Goal: Transaction & Acquisition: Download file/media

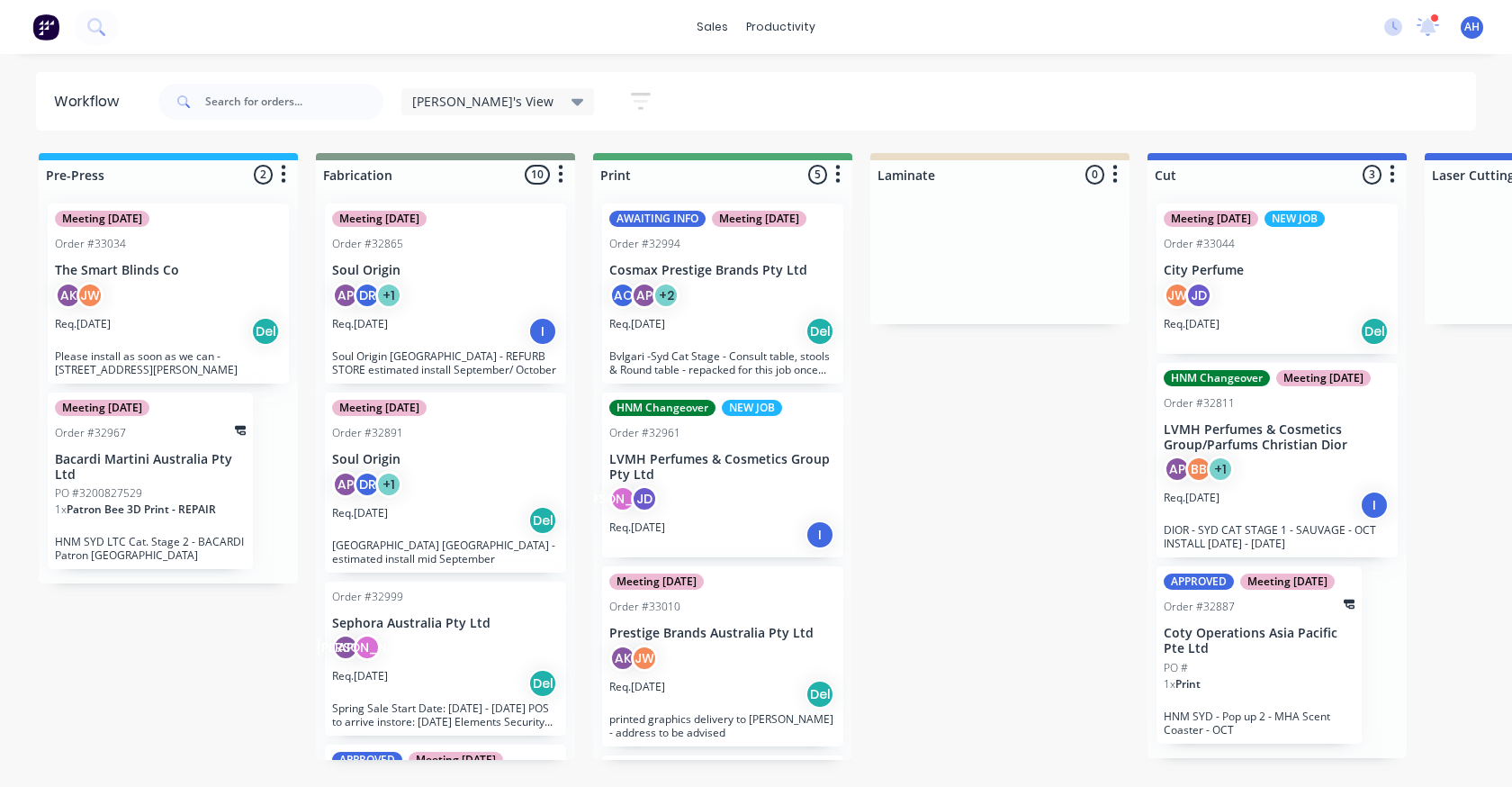
click at [1441, 21] on div "2 new notifications [PERSON_NAME] all as read [PERSON_NAME] mentioned you in a …" at bounding box center [1441, 27] width 142 height 27
click at [1435, 24] on icon at bounding box center [1429, 25] width 23 height 19
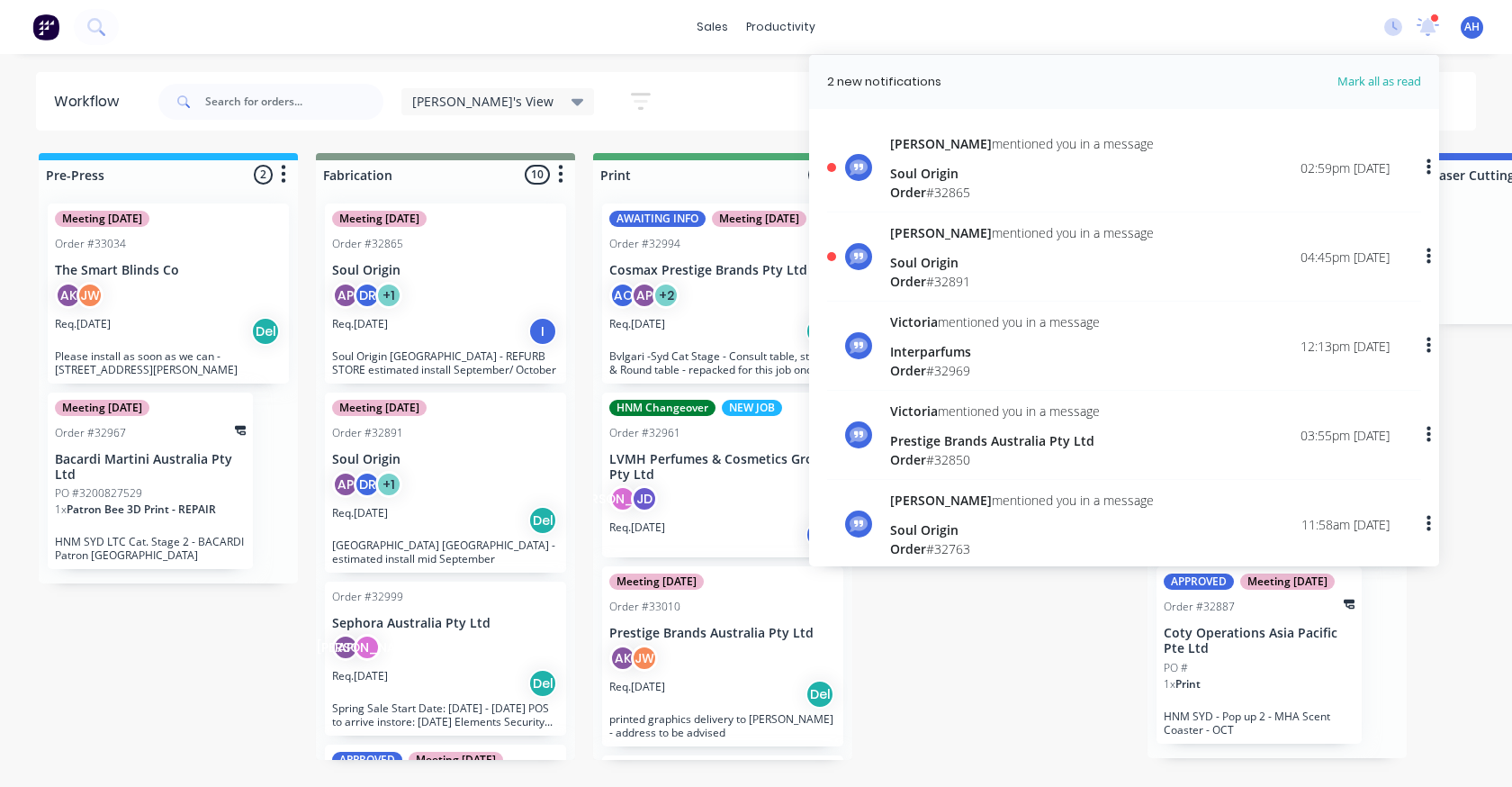
click at [926, 229] on div "[PERSON_NAME] mentioned you in a message" at bounding box center [1022, 232] width 263 height 19
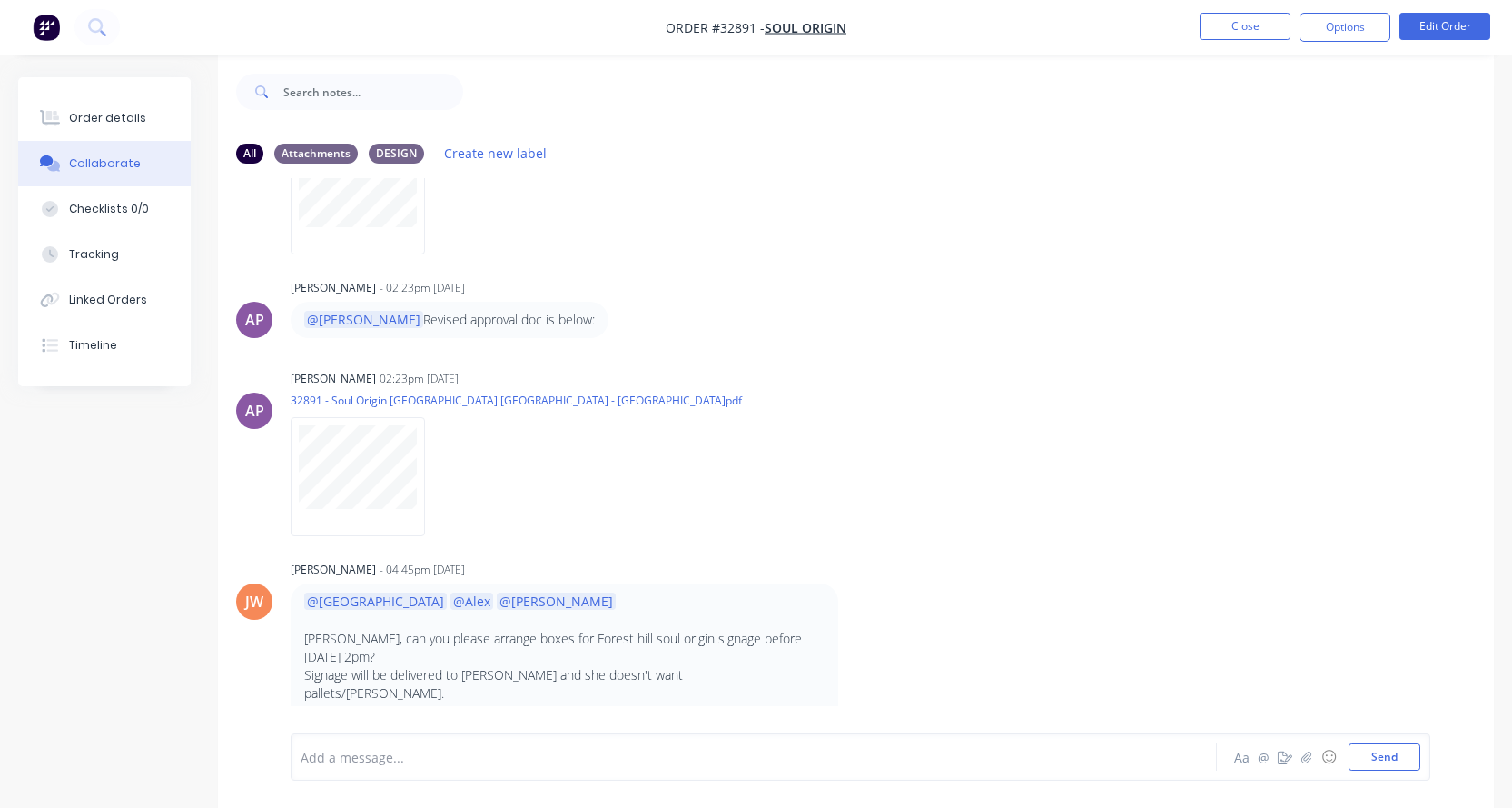
scroll to position [28, 0]
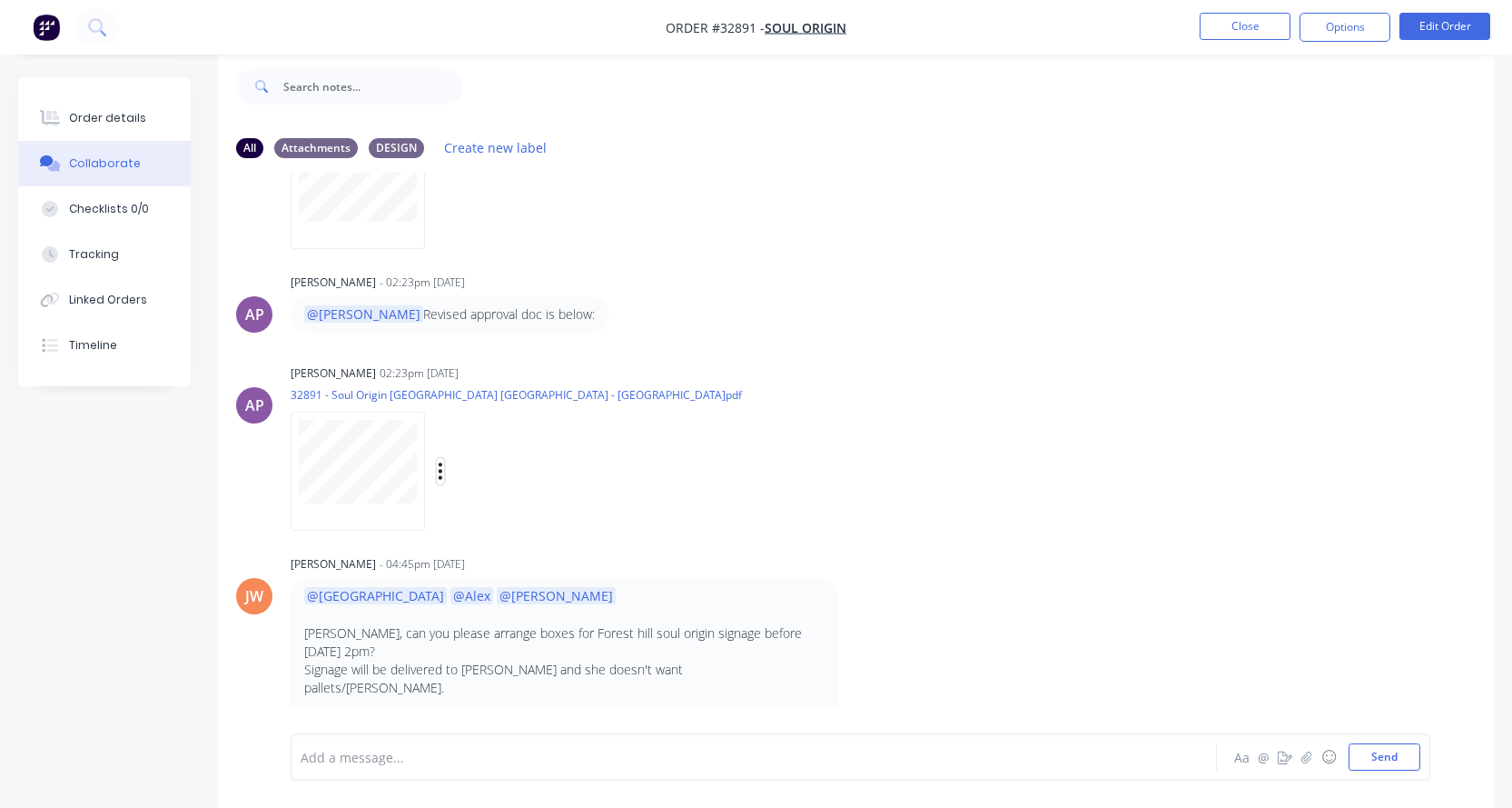
click at [440, 469] on icon "button" at bounding box center [440, 470] width 6 height 21
click at [774, 411] on div "[PERSON_NAME] 02:23pm [DATE] 32891 - Soul Origin [GEOGRAPHIC_DATA] Chase [GEOGR…" at bounding box center [574, 442] width 568 height 164
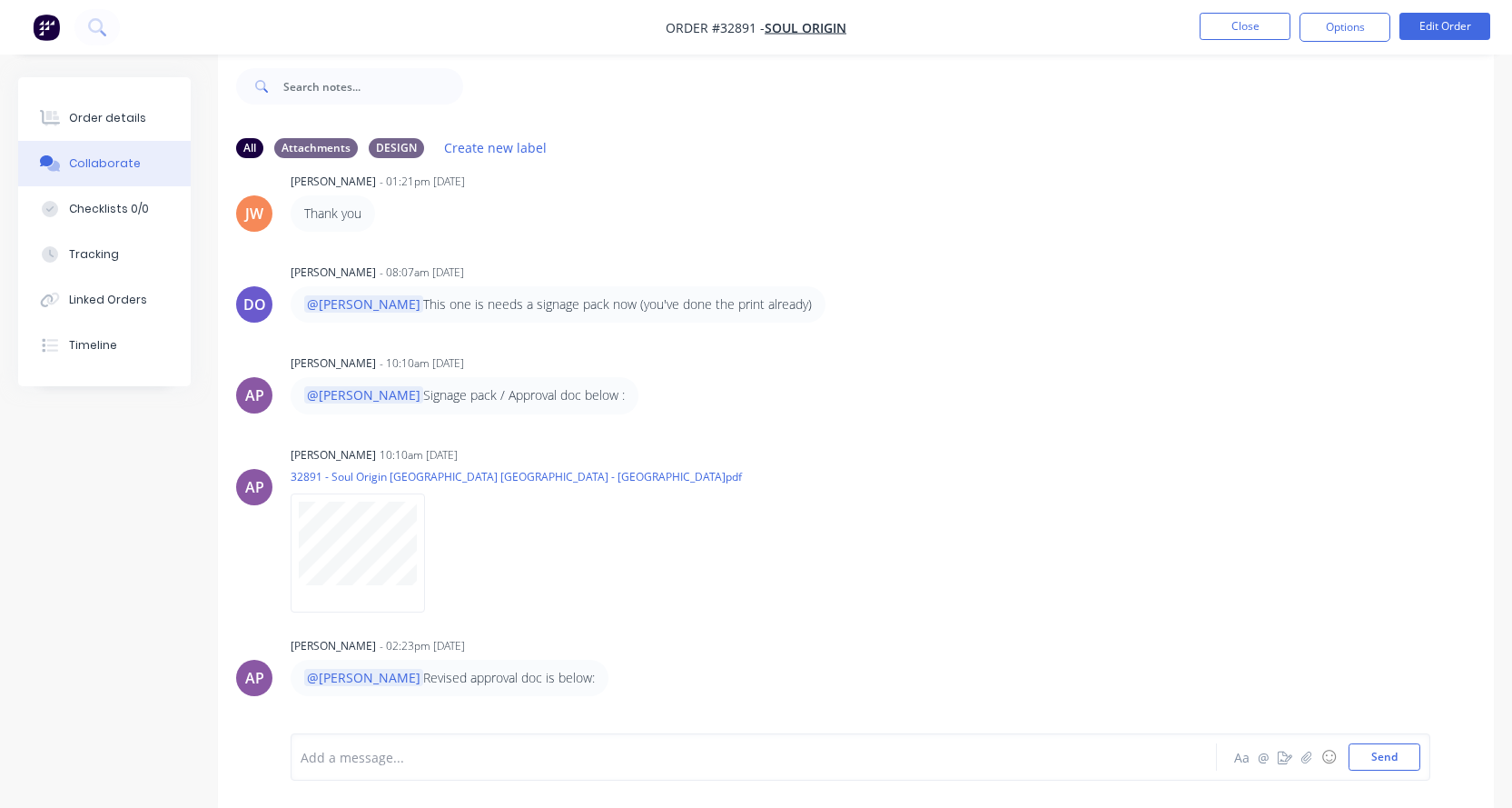
scroll to position [879, 0]
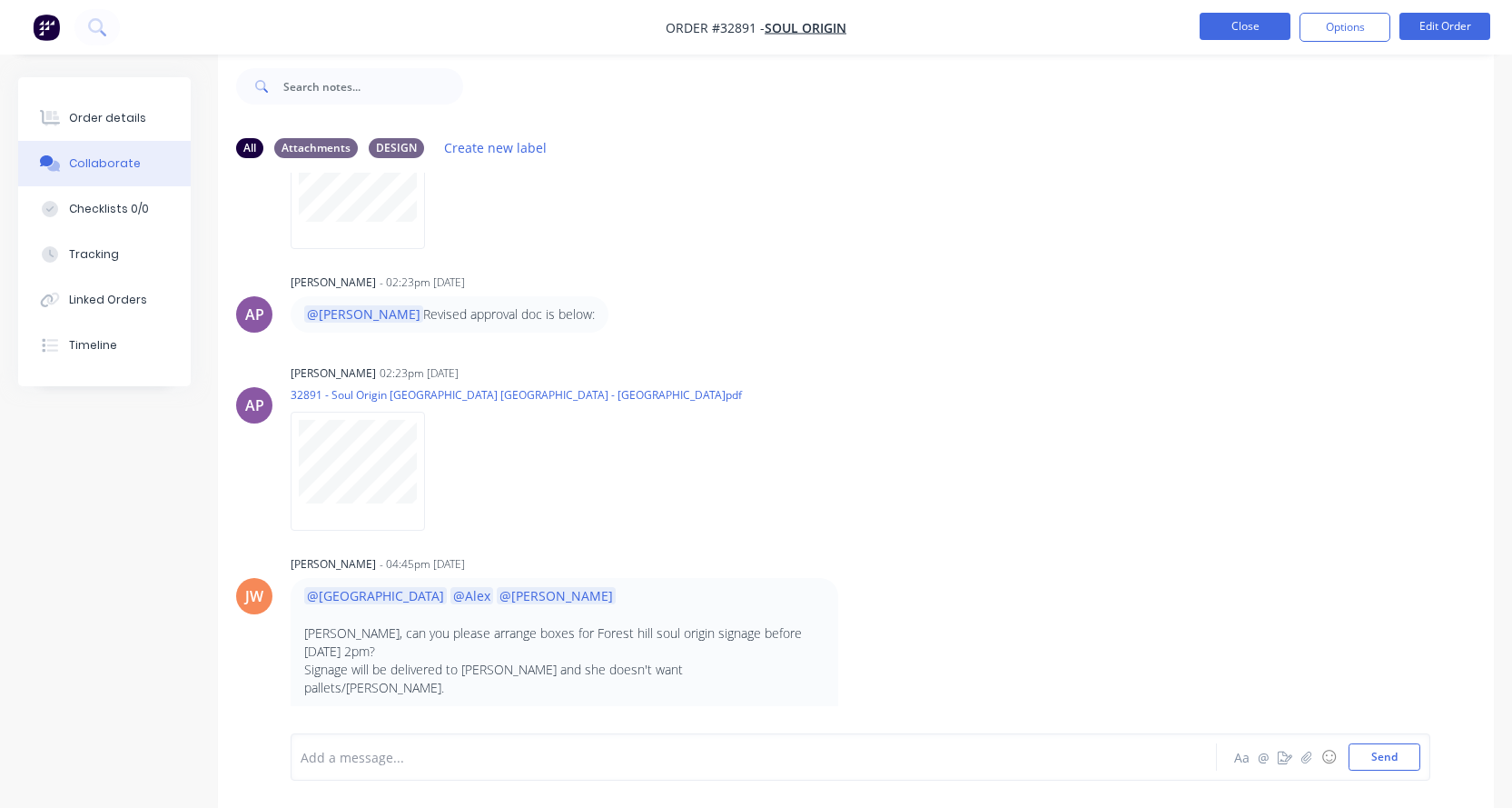
click at [1263, 32] on button "Close" at bounding box center [1245, 27] width 91 height 28
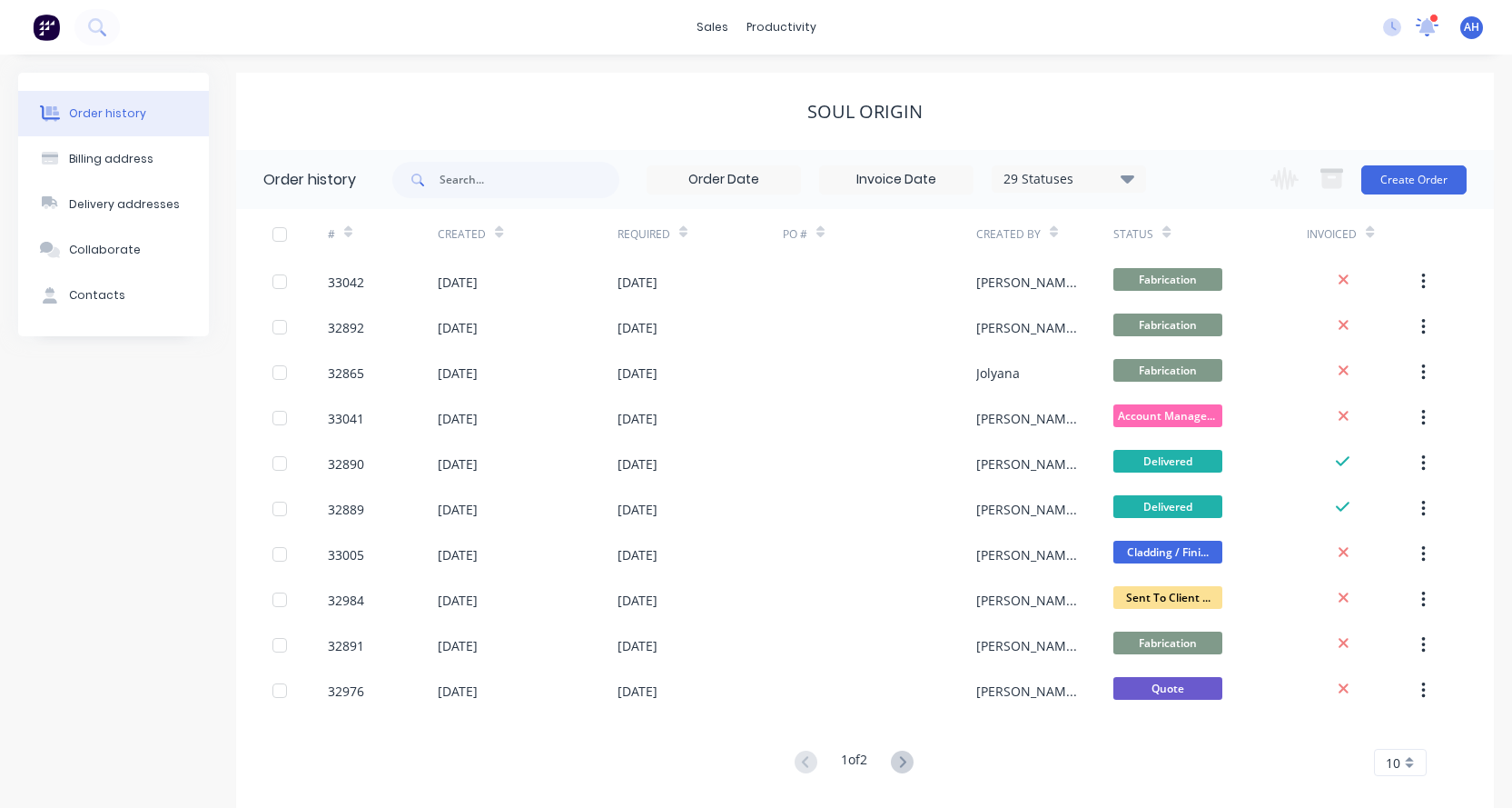
click at [1430, 28] on icon at bounding box center [1428, 25] width 17 height 16
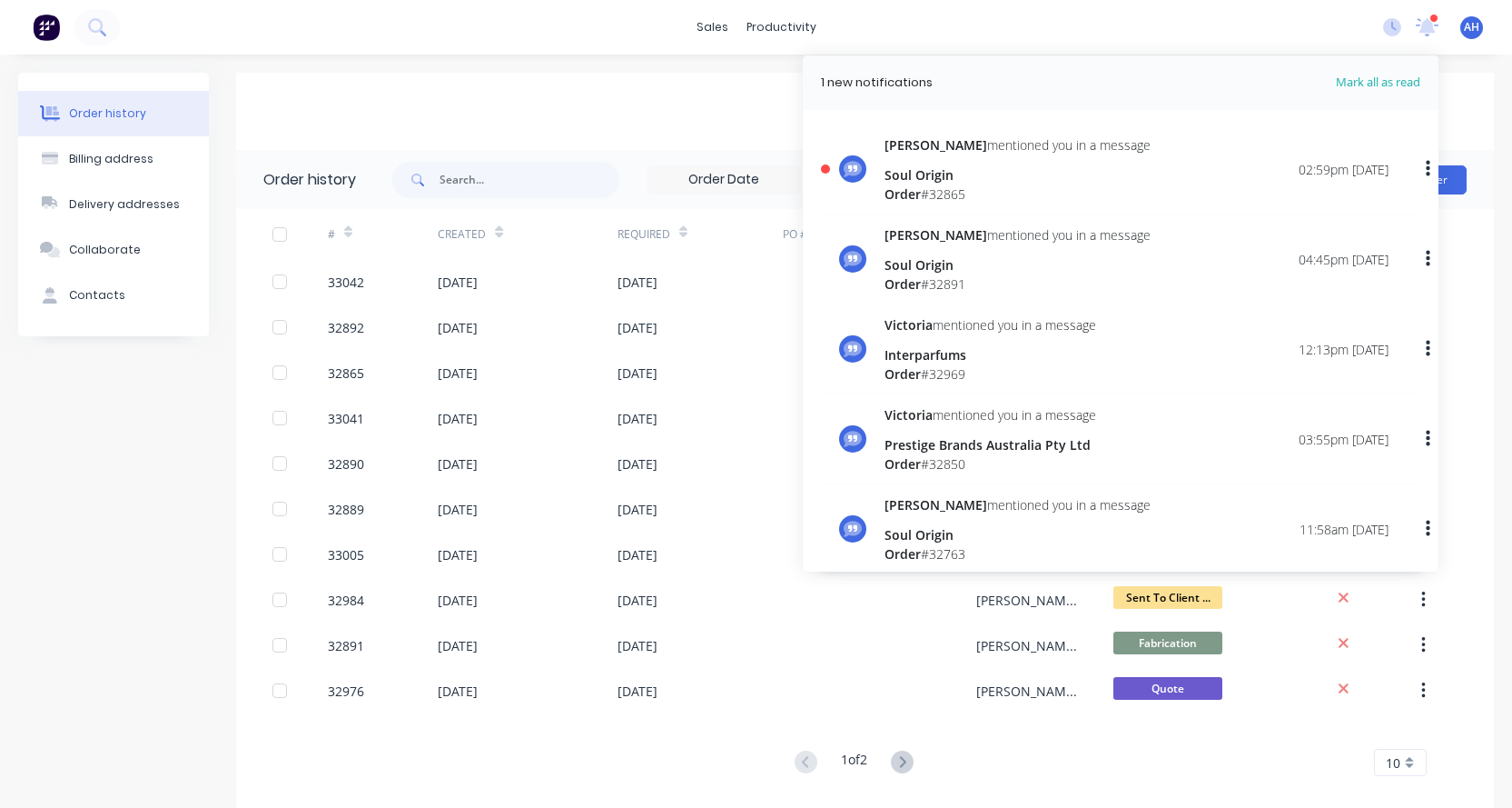
click at [161, 402] on div "Order history Billing address Delivery addresses Collaborate Contacts" at bounding box center [113, 444] width 191 height 743
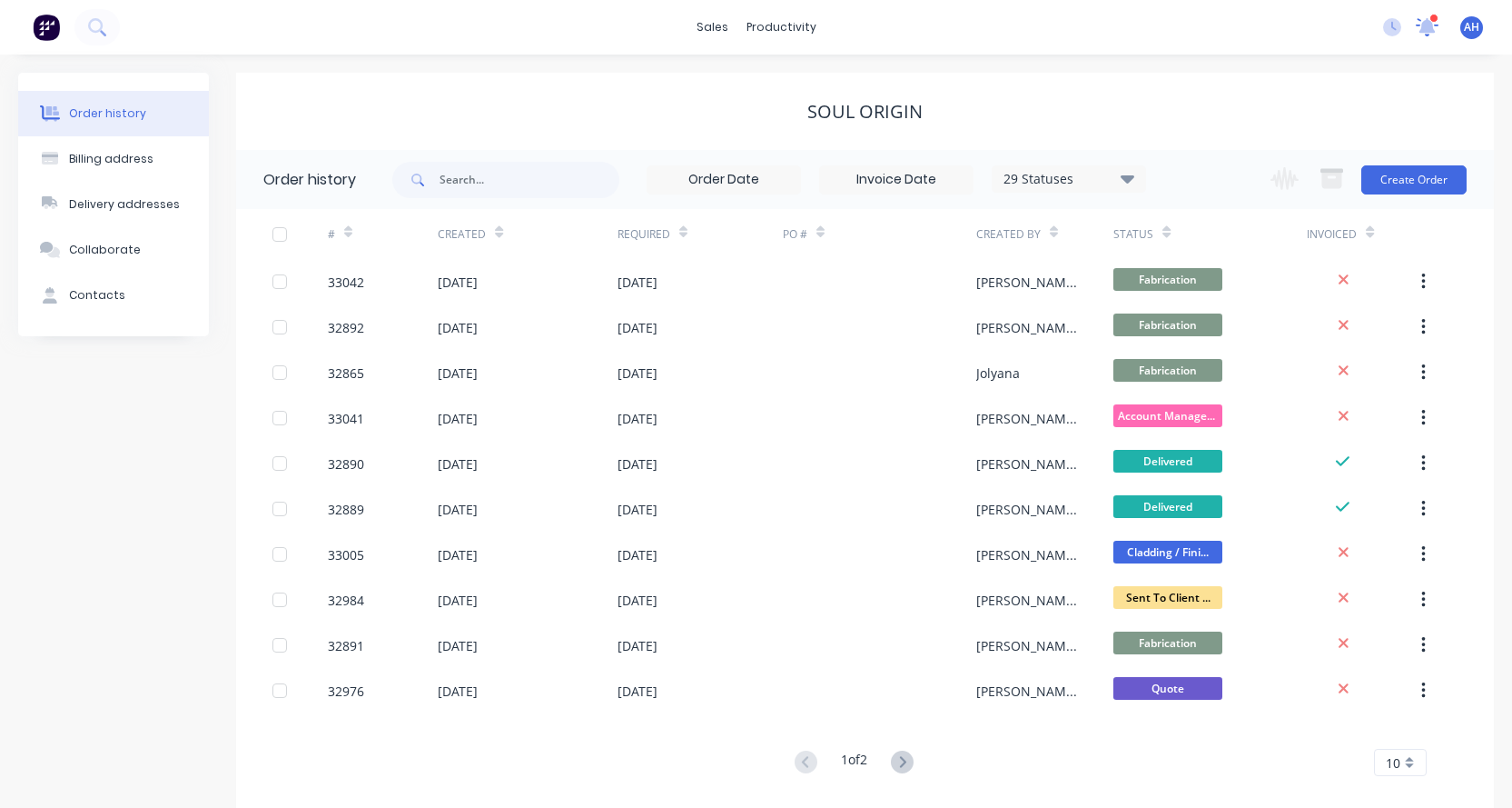
click at [1431, 26] on icon at bounding box center [1427, 25] width 17 height 17
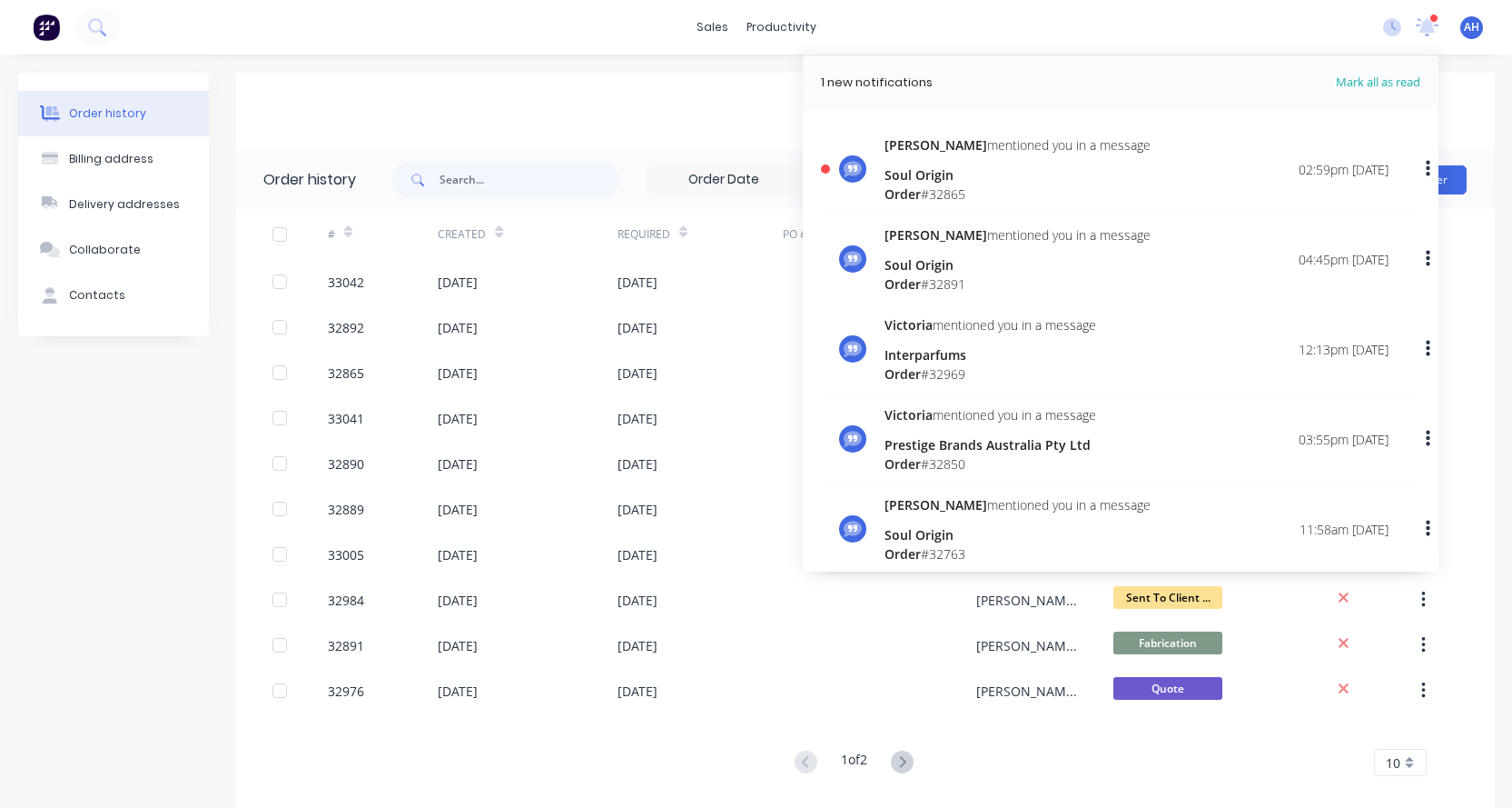
click at [944, 185] on div "Order # 32865" at bounding box center [1017, 194] width 266 height 19
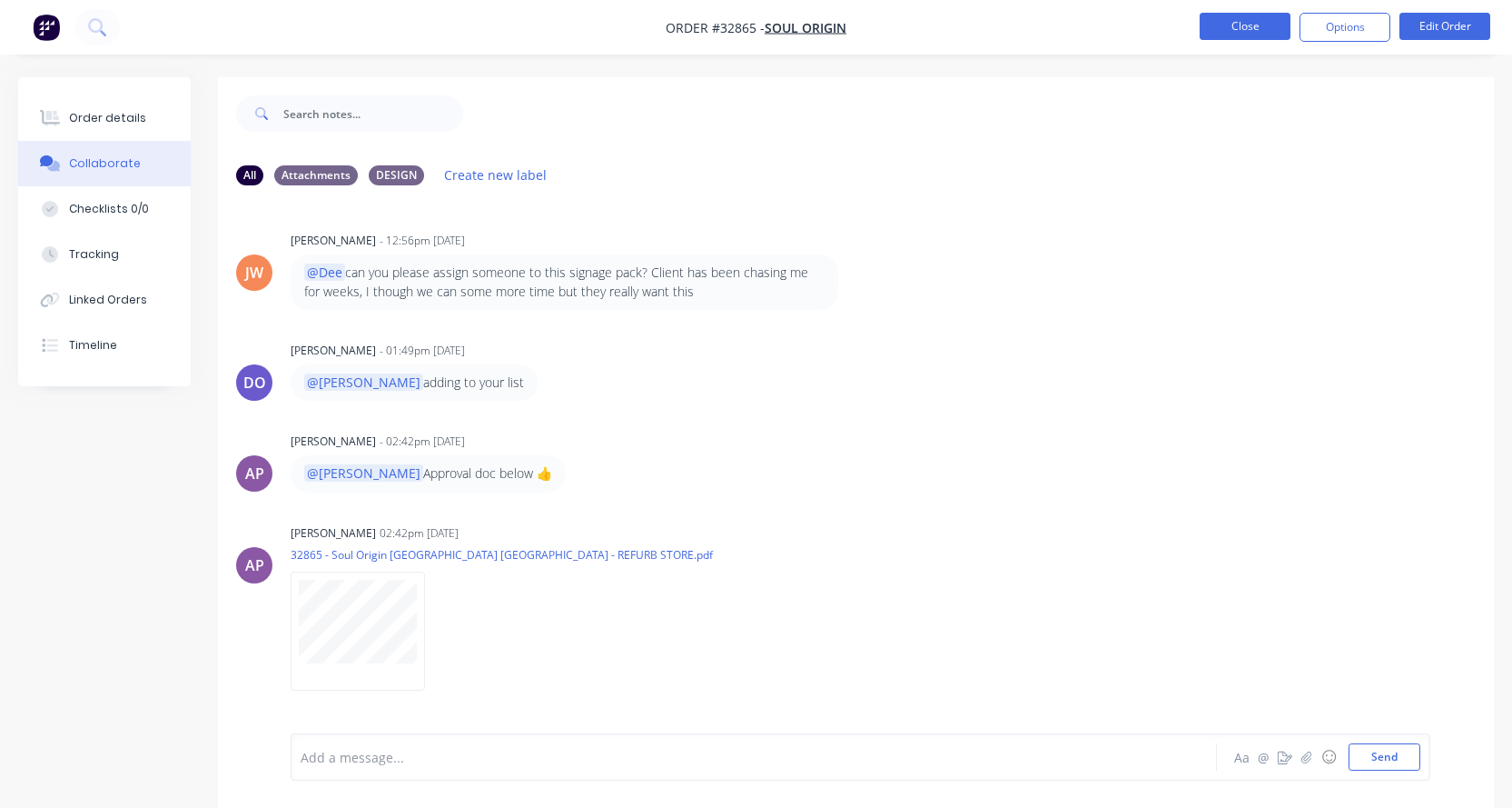
click at [1242, 28] on button "Close" at bounding box center [1245, 27] width 91 height 28
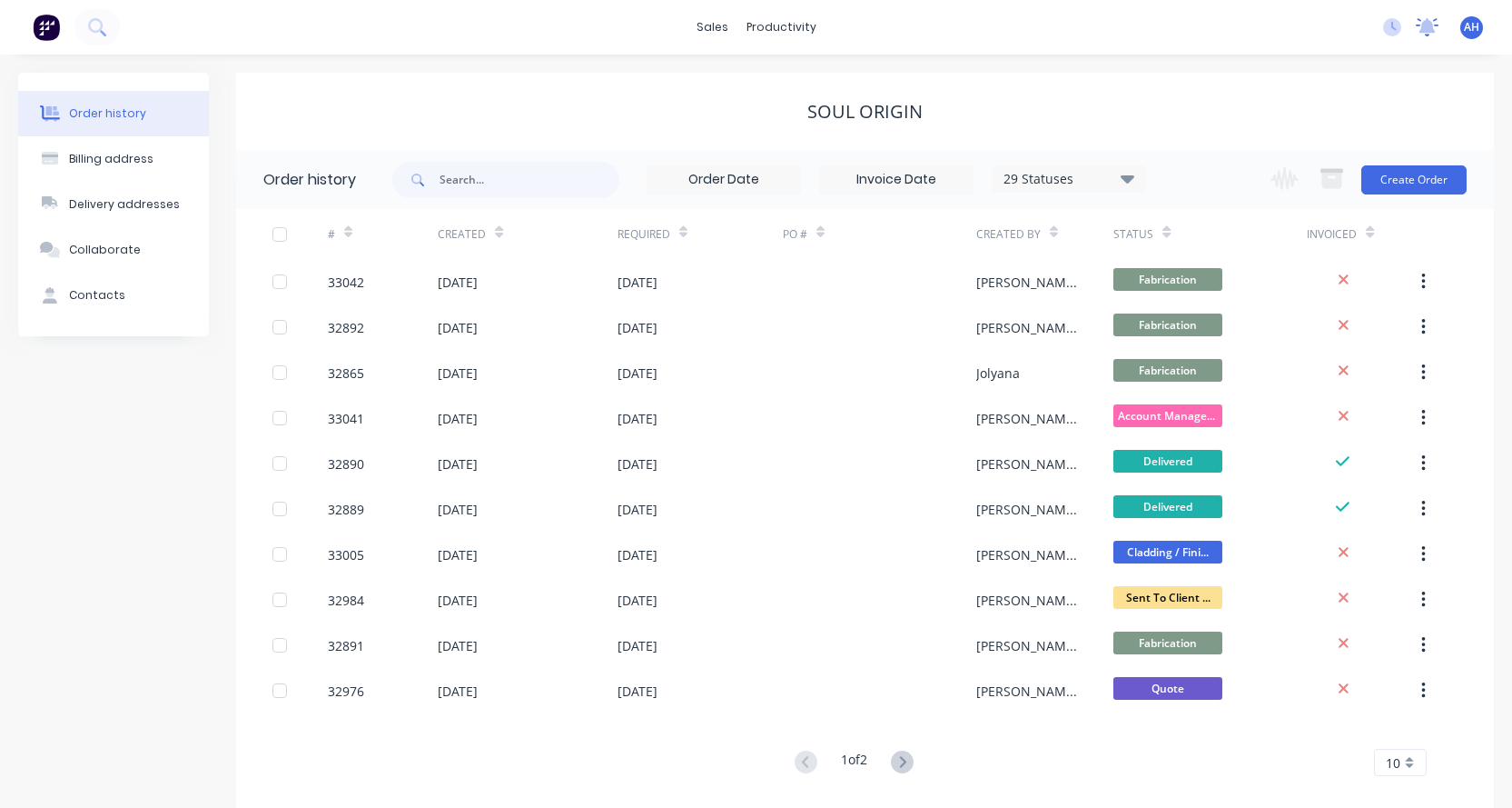
click at [1427, 28] on icon at bounding box center [1428, 25] width 17 height 15
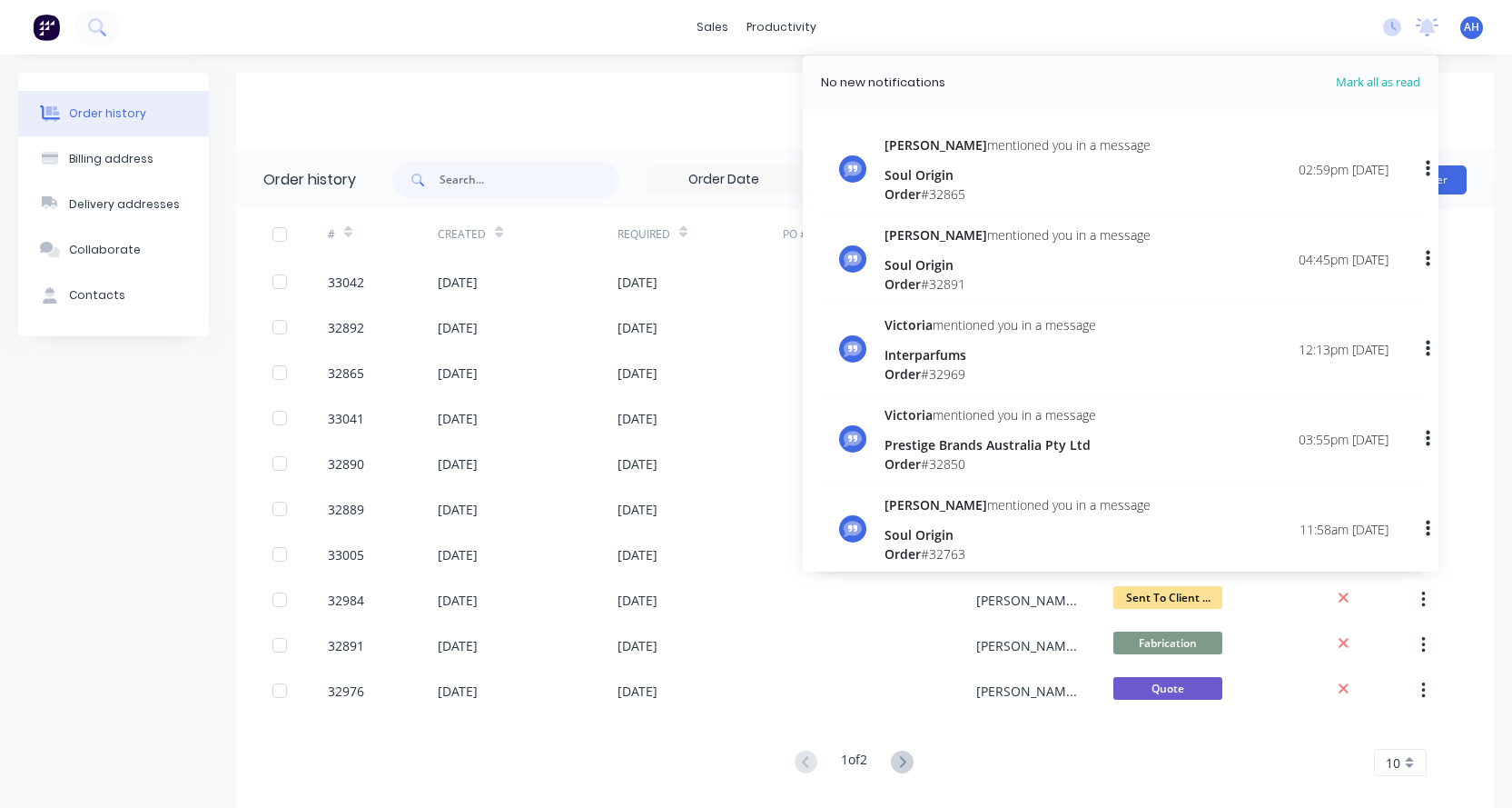
click at [922, 176] on div "Soul Origin" at bounding box center [1017, 174] width 266 height 19
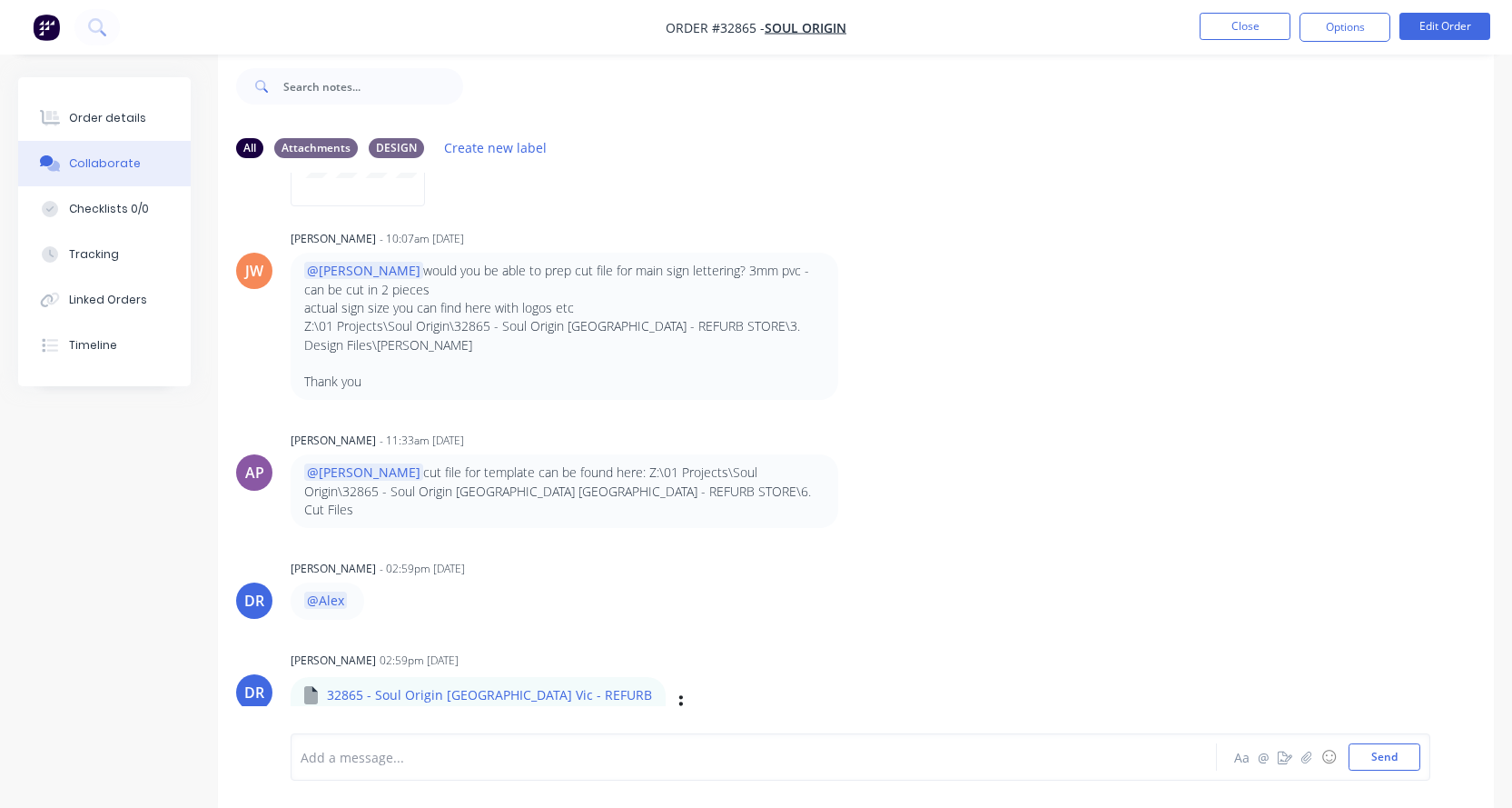
scroll to position [1221, 0]
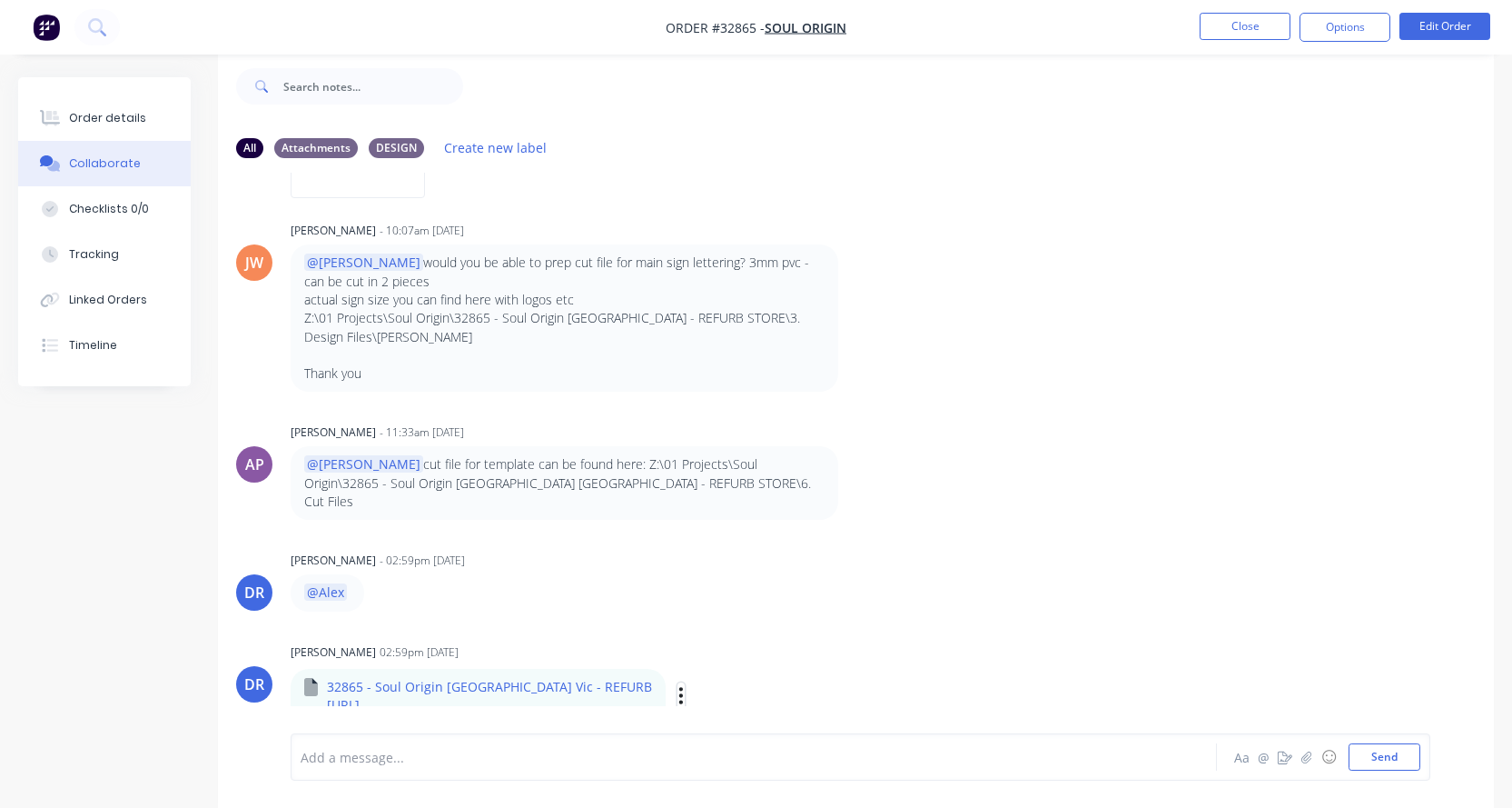
click at [685, 683] on button "button" at bounding box center [680, 695] width 7 height 27
click at [766, 684] on button "Download" at bounding box center [800, 698] width 204 height 40
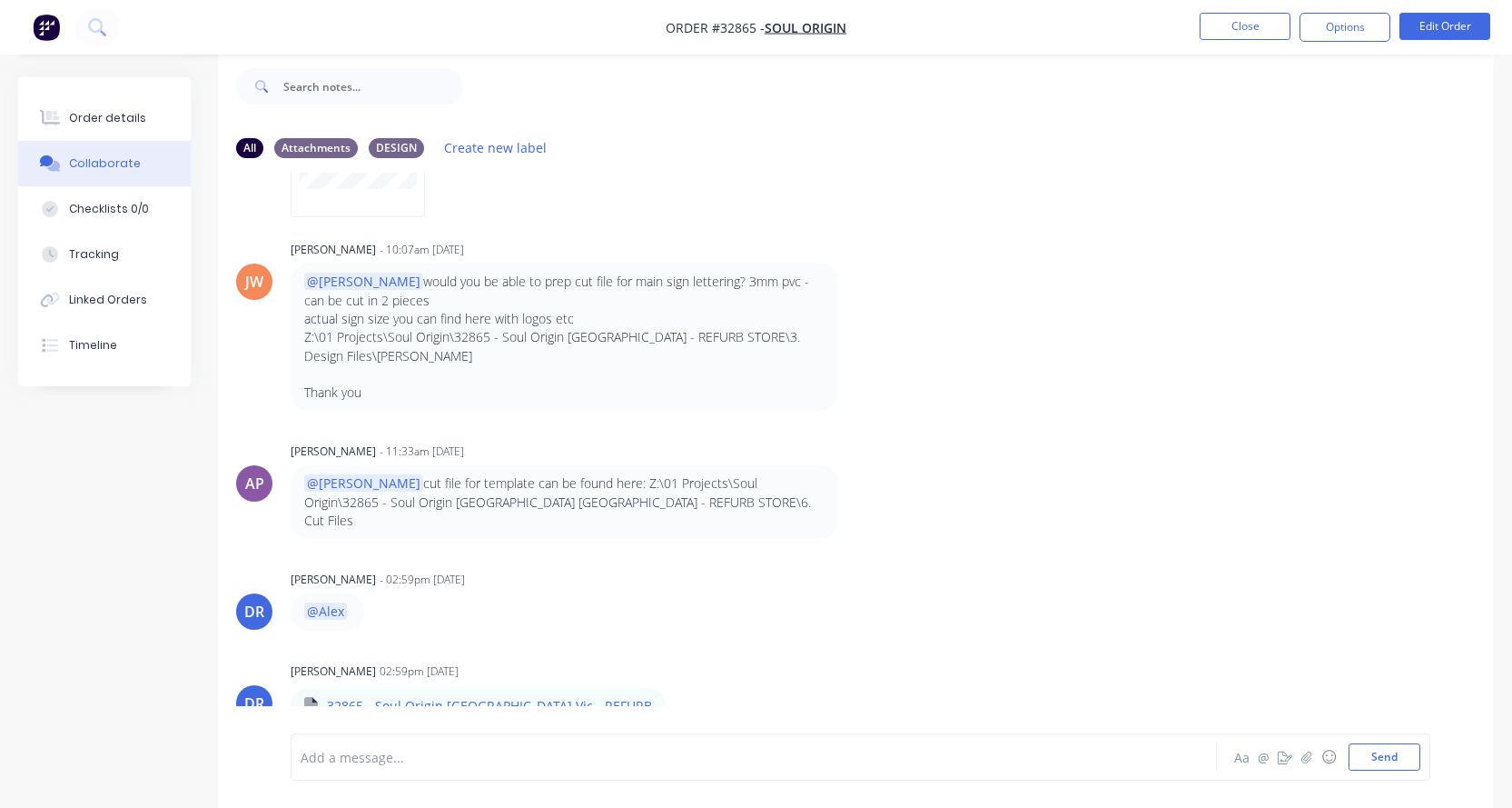
scroll to position [1202, 0]
